Goal: Contribute content: Contribute content

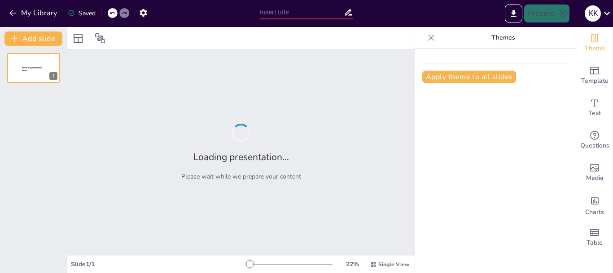
type input "My Daily Routine: An Illustrated Album"
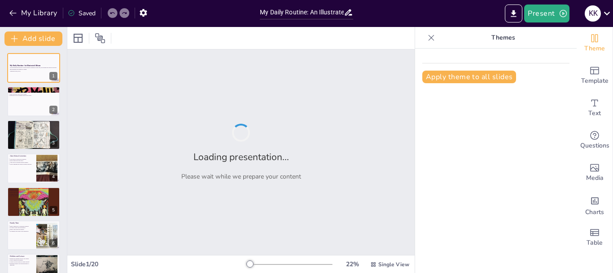
checkbox input "true"
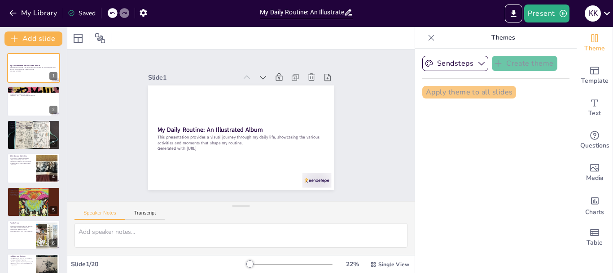
checkbox input "true"
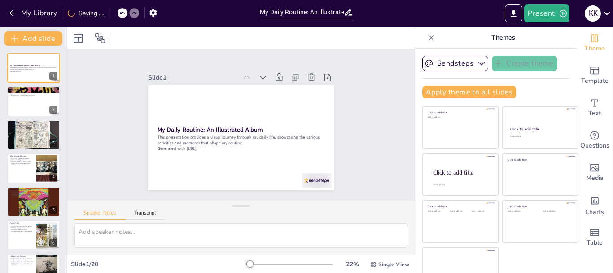
checkbox input "true"
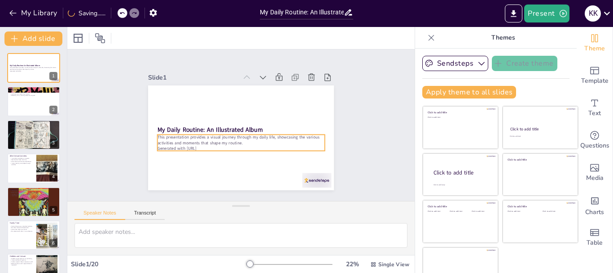
checkbox input "true"
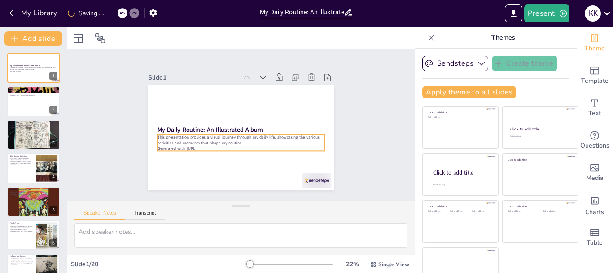
checkbox input "true"
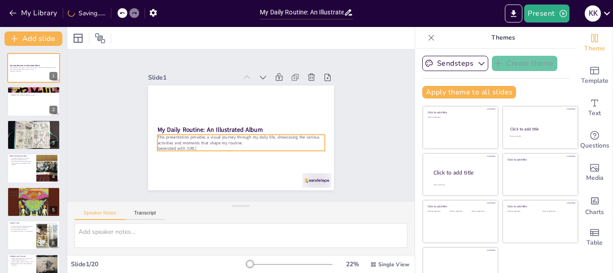
checkbox input "true"
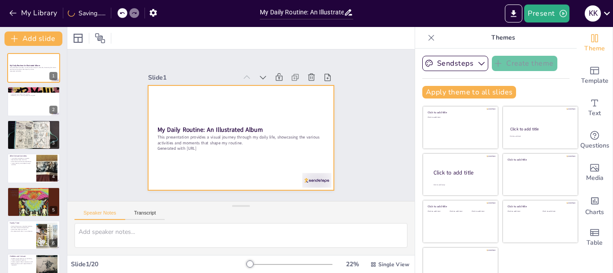
checkbox input "true"
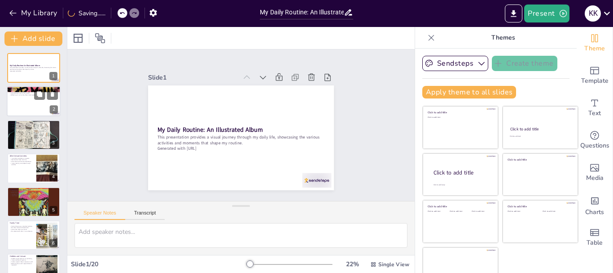
checkbox input "true"
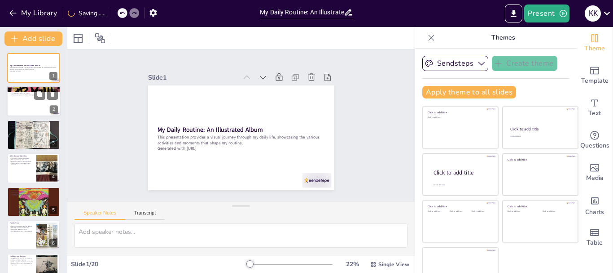
checkbox input "true"
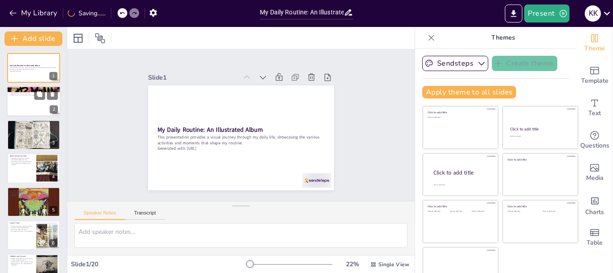
checkbox input "true"
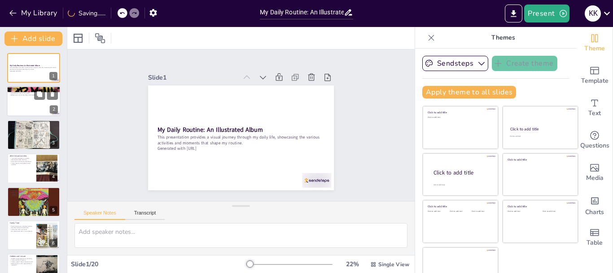
checkbox input "true"
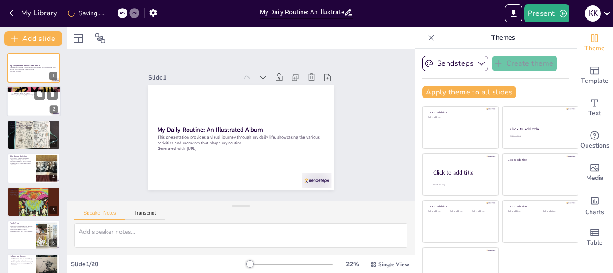
checkbox input "true"
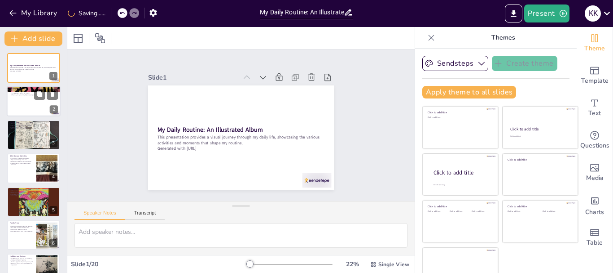
checkbox input "true"
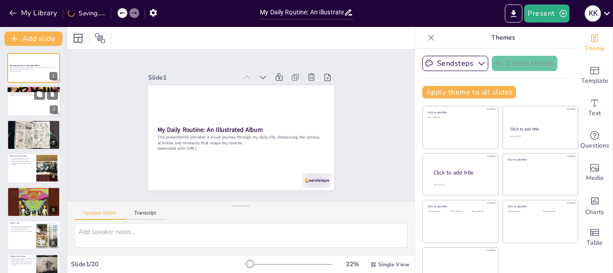
click at [26, 94] on p "Reflecting on my morning helps me set goals." at bounding box center [33, 95] width 48 height 2
type textarea "Waking up early gives me a head start on my day, allowing for some peaceful mom…"
checkbox input "true"
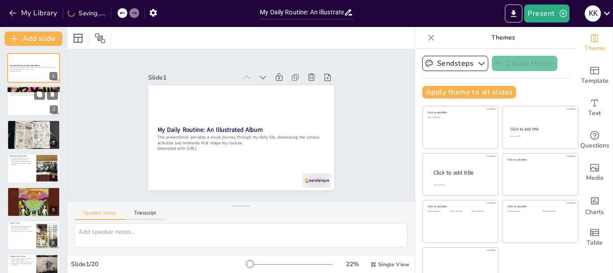
checkbox input "true"
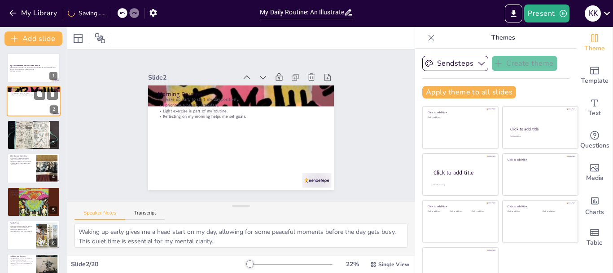
checkbox input "true"
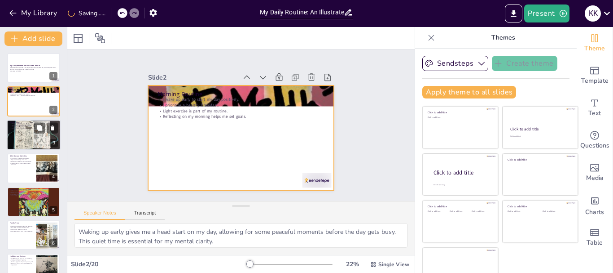
checkbox input "true"
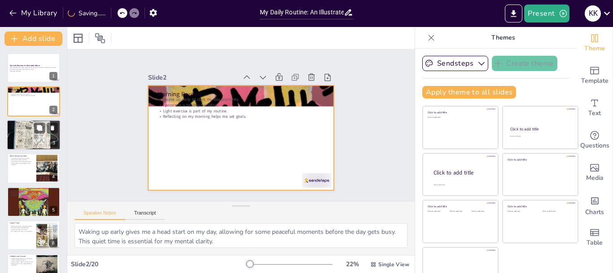
checkbox input "true"
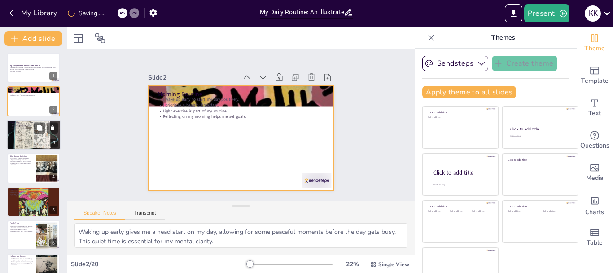
checkbox input "true"
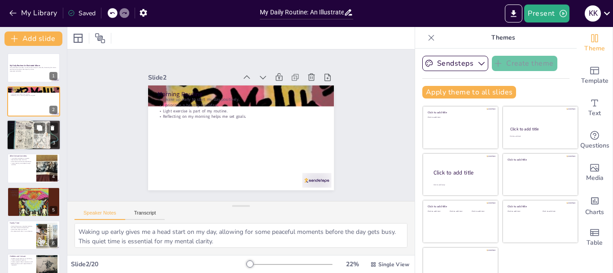
click at [29, 141] on div at bounding box center [34, 135] width 54 height 40
type textarea "School provides a unique environment where I can learn academically while also …"
checkbox input "true"
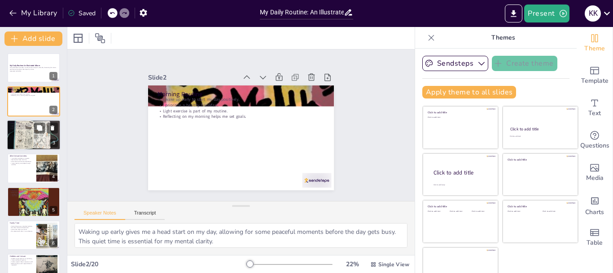
checkbox input "true"
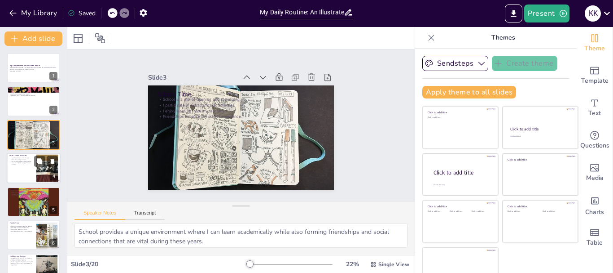
checkbox input "true"
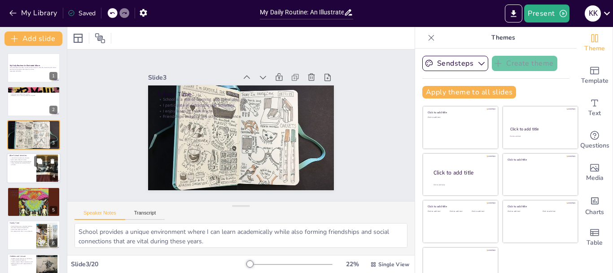
checkbox input "true"
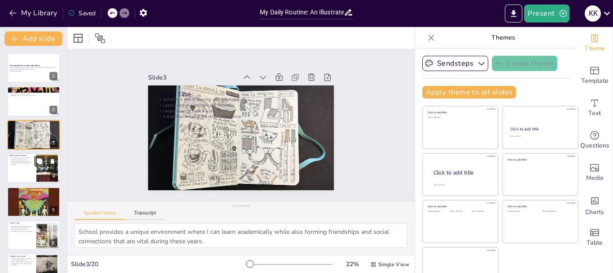
checkbox input "true"
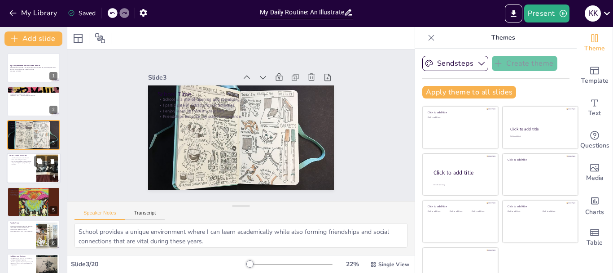
click at [32, 169] on div at bounding box center [34, 168] width 54 height 31
type textarea "Joining clubs is a fantastic way to delve into my hobbies and interests, allowi…"
checkbox input "true"
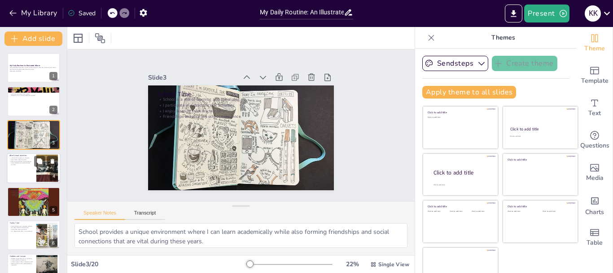
checkbox input "true"
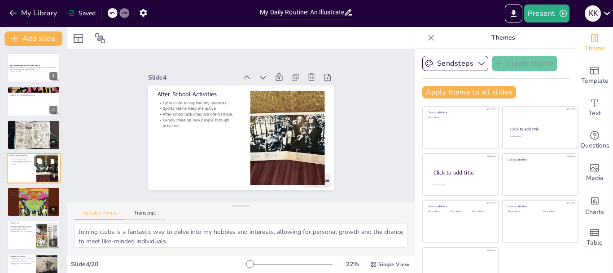
scroll to position [9, 0]
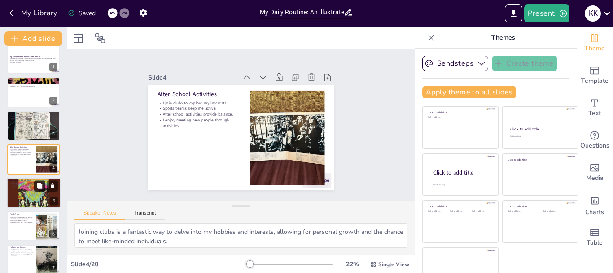
checkbox input "true"
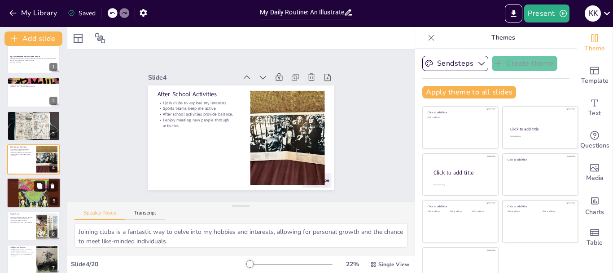
click at [34, 185] on button at bounding box center [39, 185] width 11 height 11
type textarea "Having a structured study schedule allows me to manage my time efficiently, ens…"
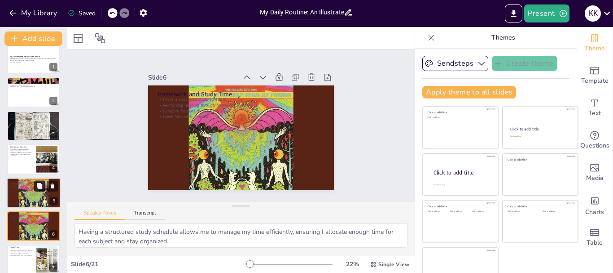
checkbox input "true"
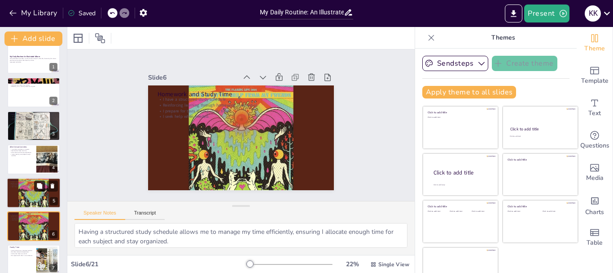
scroll to position [76, 0]
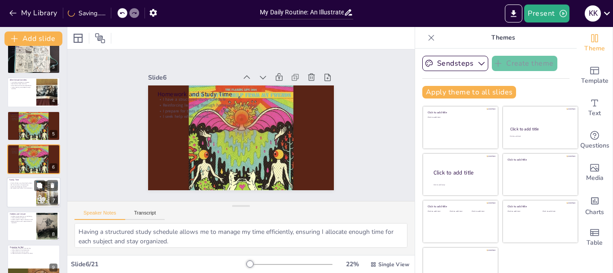
checkbox input "true"
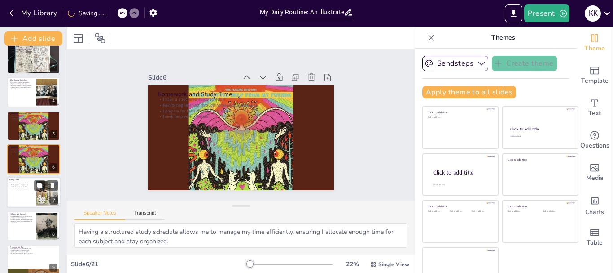
checkbox input "true"
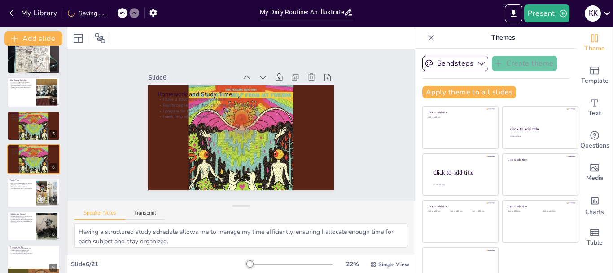
checkbox input "true"
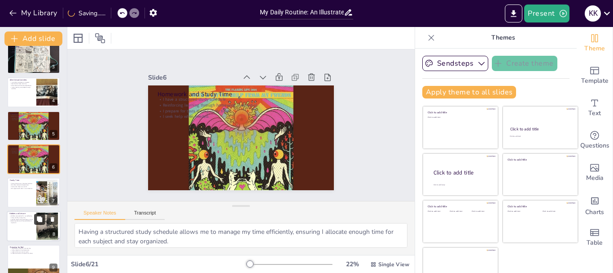
checkbox input "true"
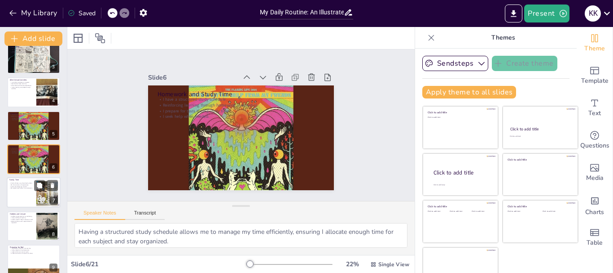
checkbox input "true"
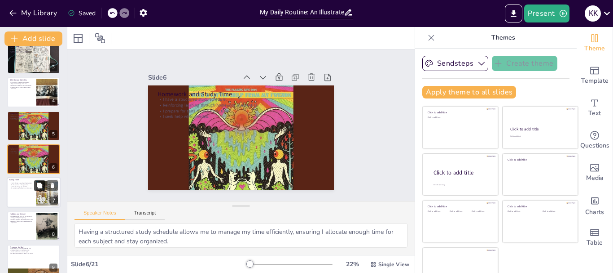
checkbox input "true"
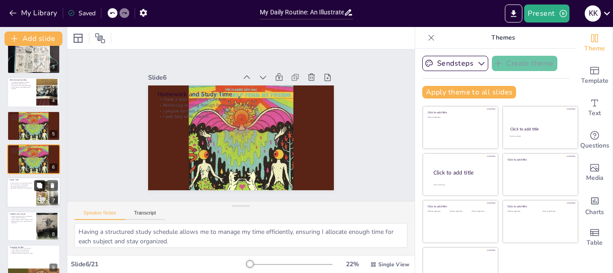
checkbox input "true"
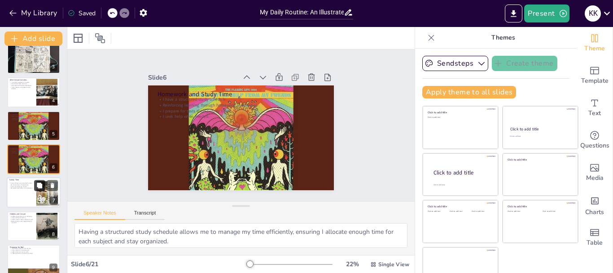
click at [35, 190] on button at bounding box center [39, 185] width 11 height 11
type textarea "Family dinners provide an opportunity for us to connect, share experiences, and…"
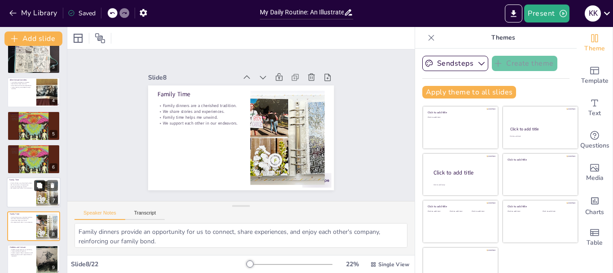
checkbox input "true"
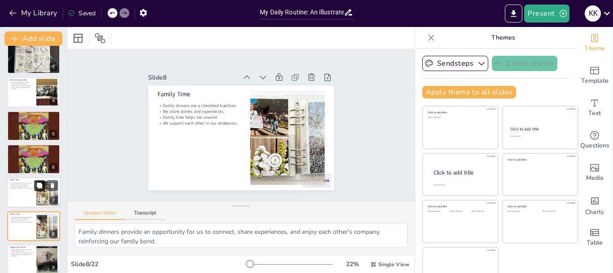
scroll to position [142, 0]
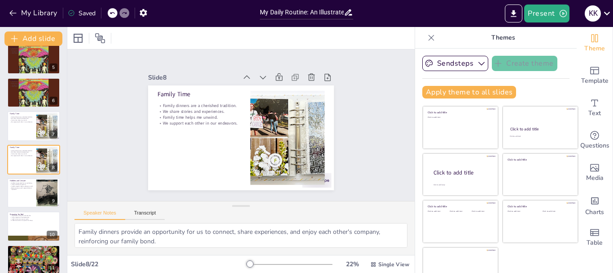
checkbox input "true"
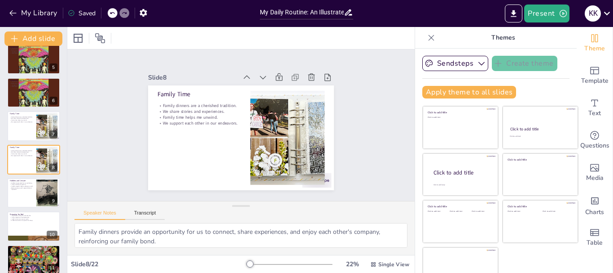
checkbox input "true"
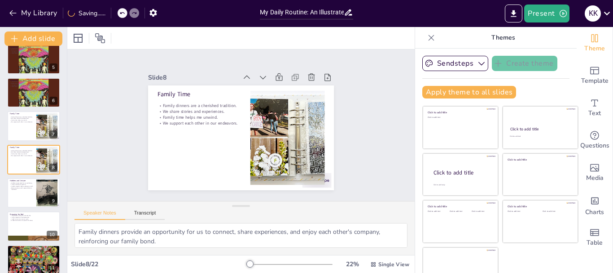
checkbox input "true"
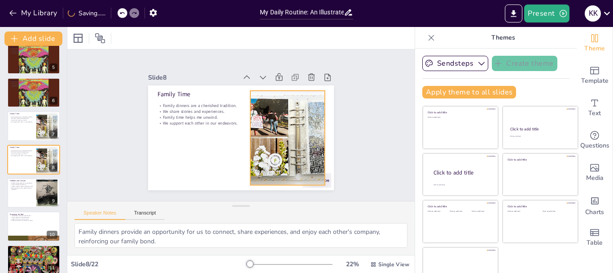
checkbox input "true"
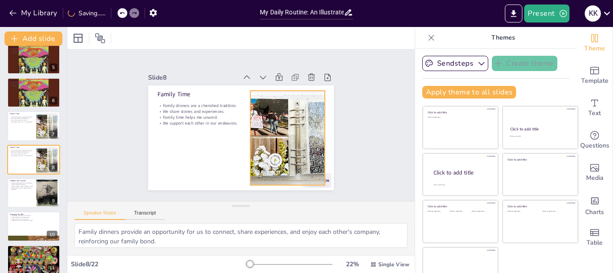
checkbox input "true"
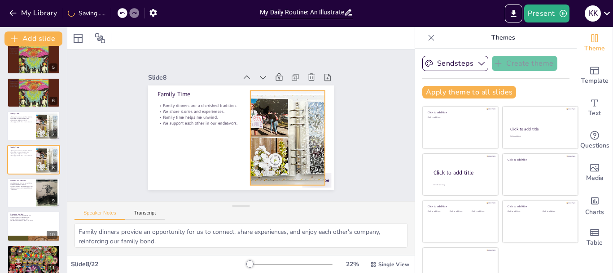
checkbox input "true"
